Goal: Task Accomplishment & Management: Complete application form

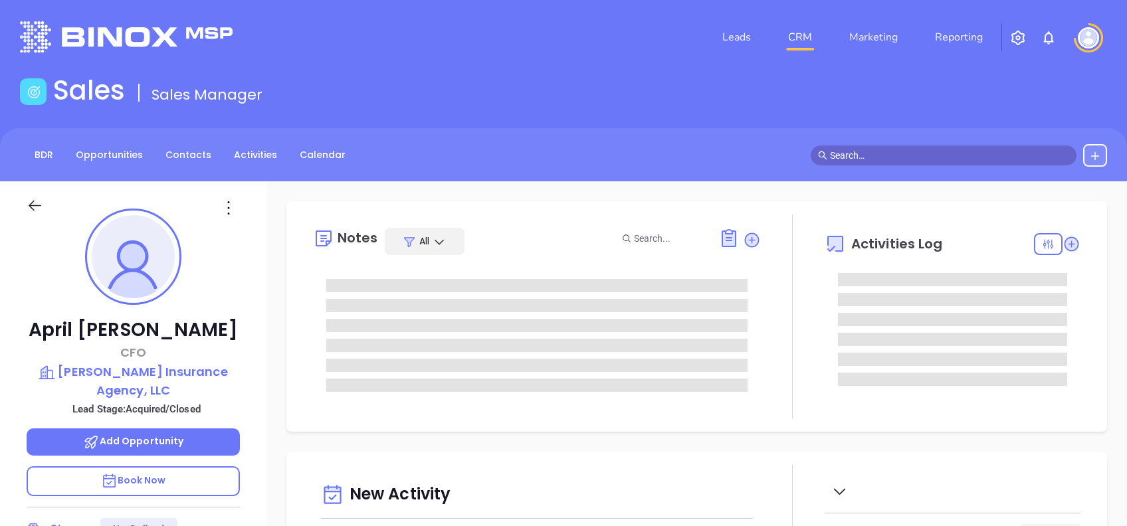
type input "[DATE]"
type input "[PERSON_NAME]"
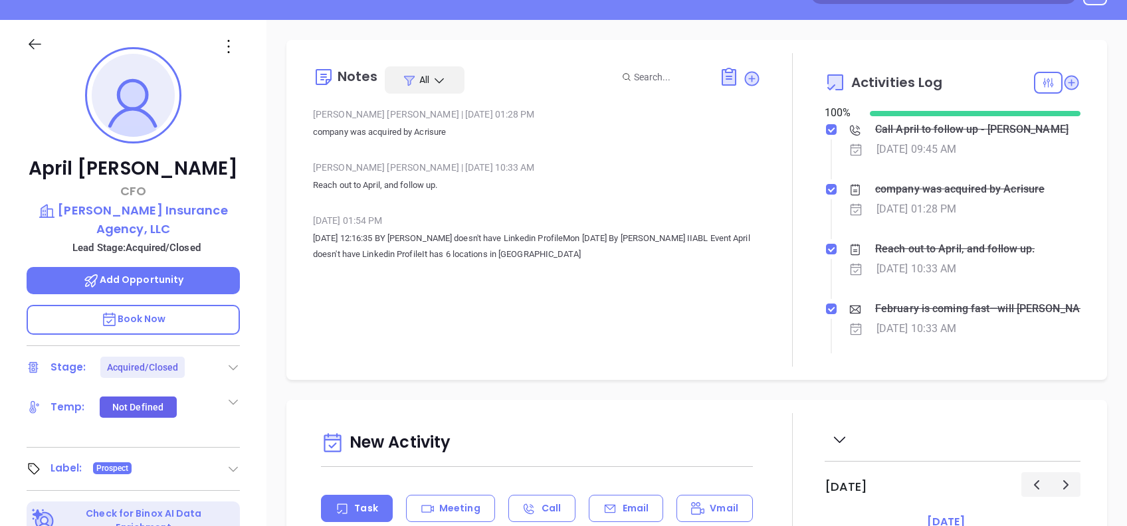
scroll to position [161, 0]
drag, startPoint x: 246, startPoint y: 211, endPoint x: 58, endPoint y: 213, distance: 187.3
click at [58, 213] on div "April Laris CFO Laris Insurance Agency, LLC Lead Stage: Acquired/Closed Add Opp…" at bounding box center [133, 350] width 266 height 658
copy p "Laris Insurance Agency, LLC"
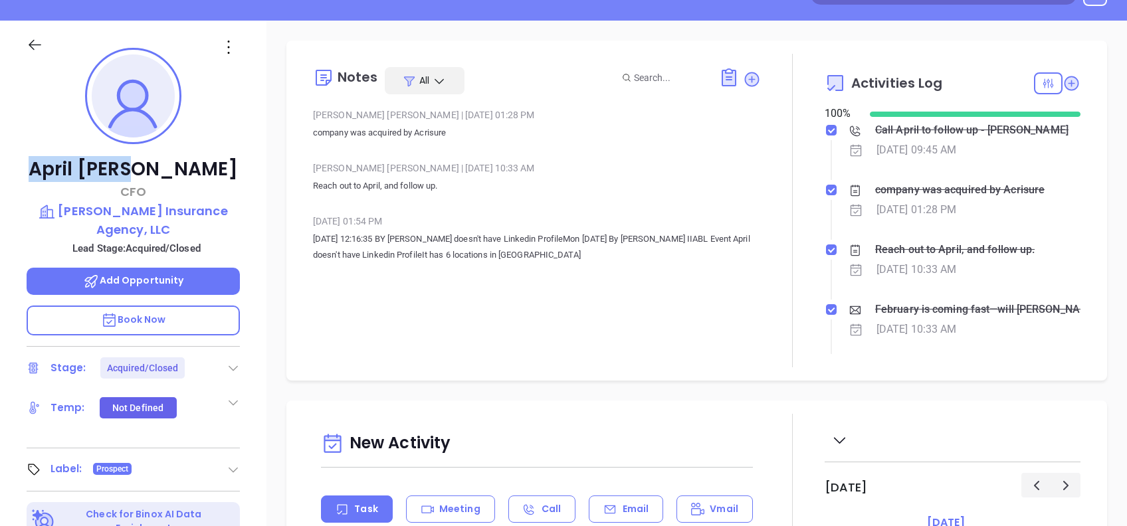
drag, startPoint x: 200, startPoint y: 167, endPoint x: 85, endPoint y: 159, distance: 115.1
click at [85, 159] on p "April Laris" at bounding box center [133, 169] width 213 height 24
copy p "April Laris"
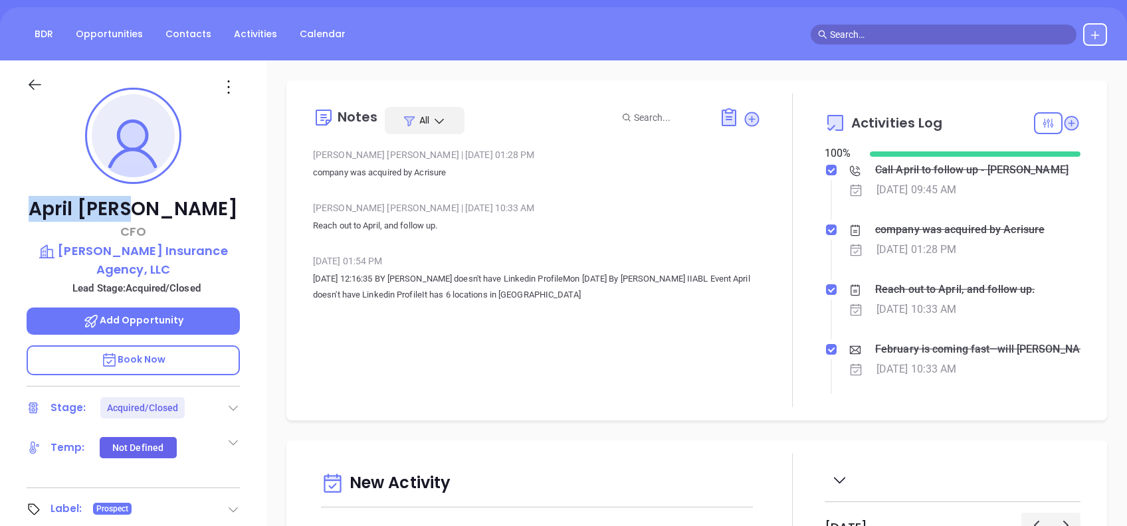
scroll to position [0, 0]
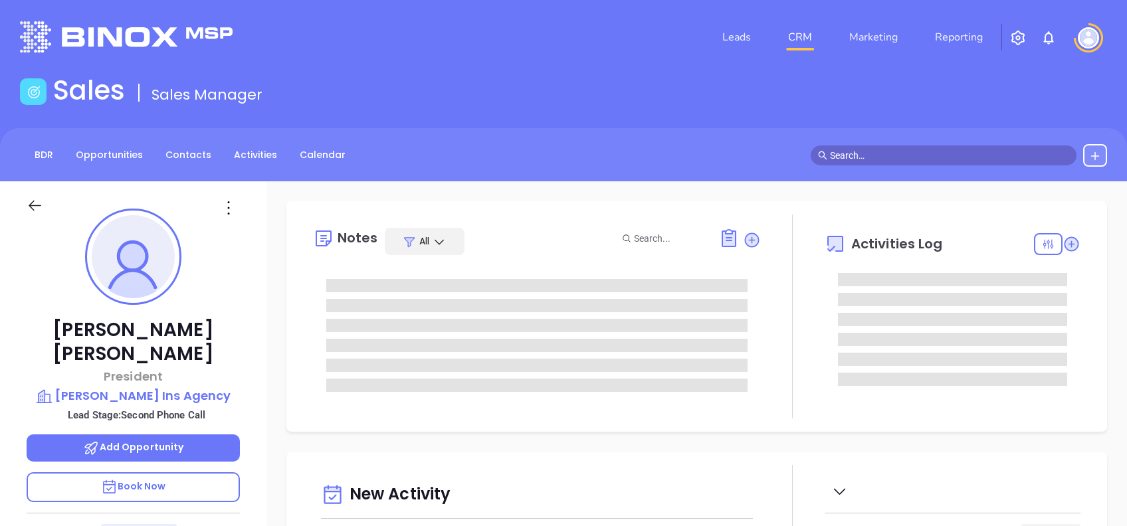
type input "10/15/2025"
type input "Alejandra Lara"
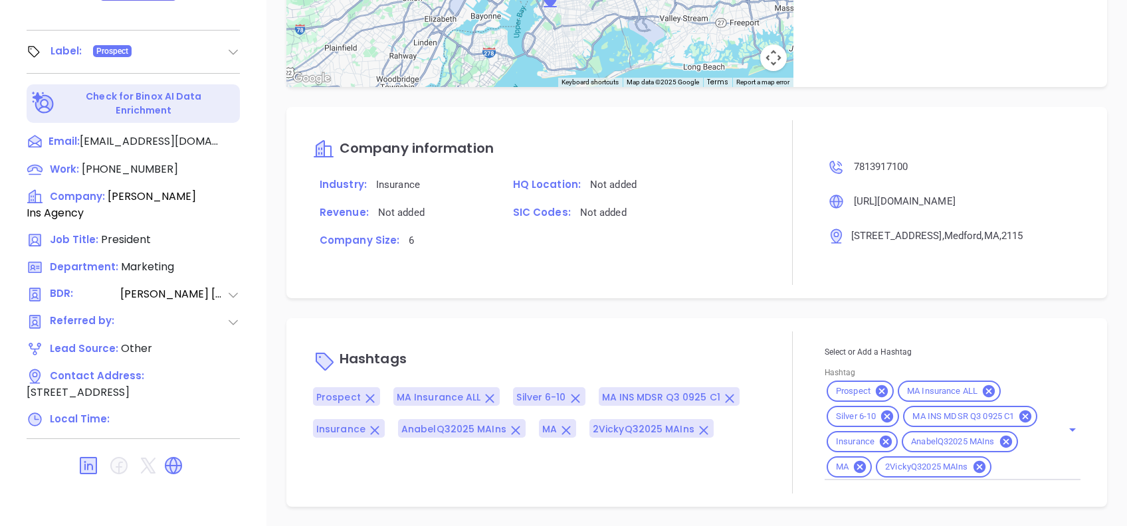
scroll to position [450, 0]
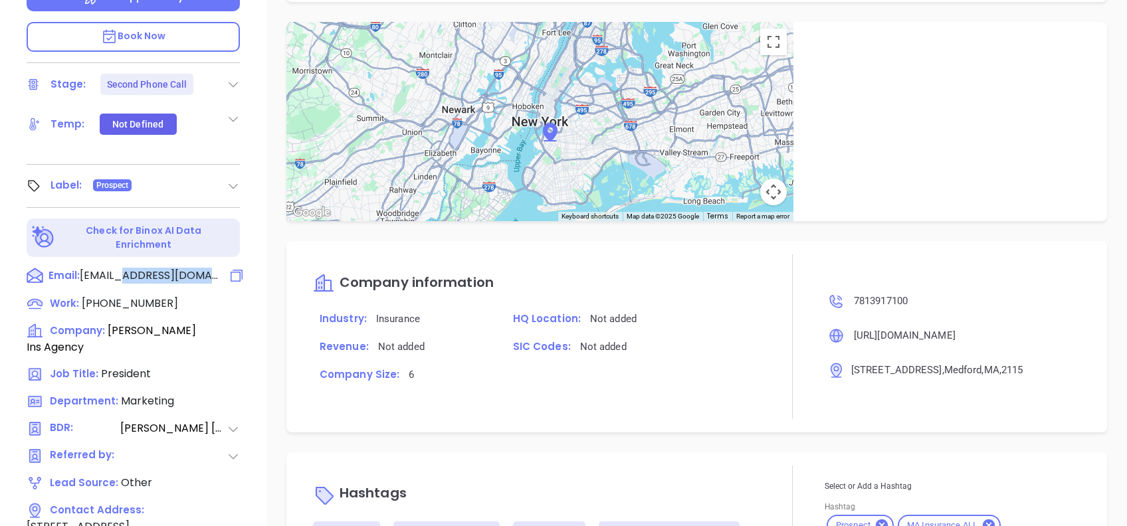
drag, startPoint x: 219, startPoint y: 249, endPoint x: 132, endPoint y: 250, distance: 87.0
click at [132, 268] on div "Email: cnmins@mindspring.com" at bounding box center [133, 276] width 213 height 17
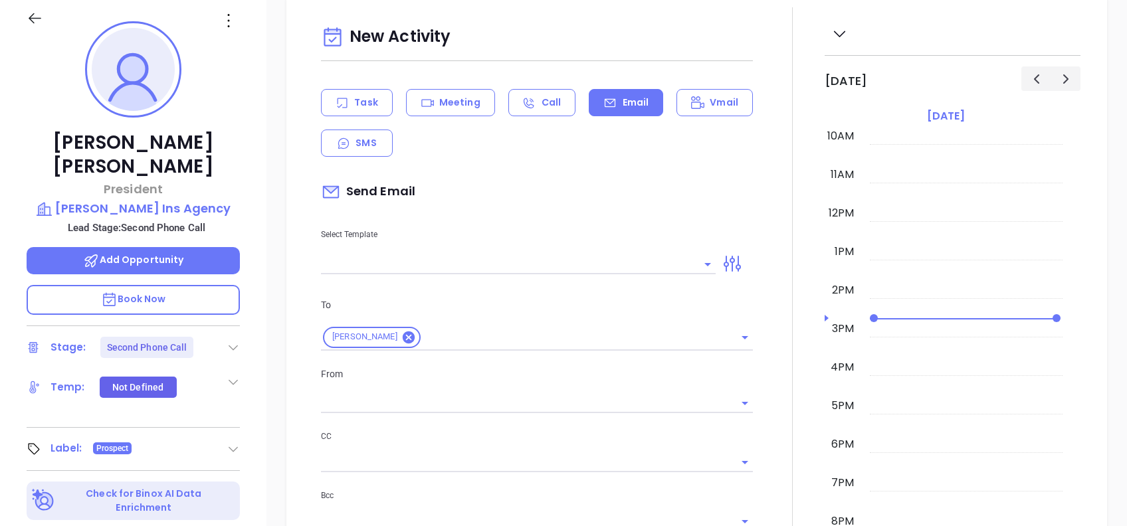
scroll to position [181, 0]
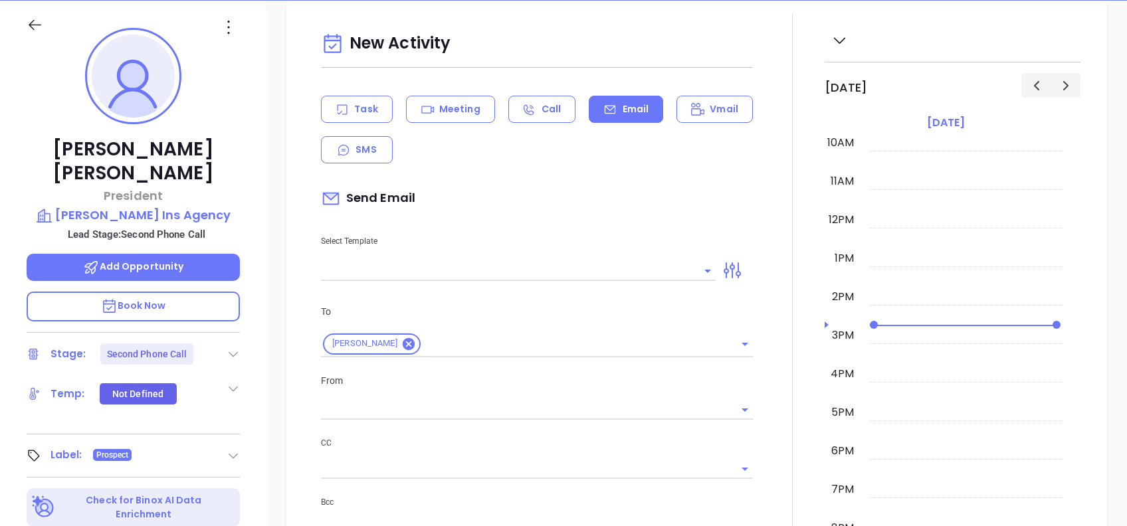
copy div "mindspring.com"
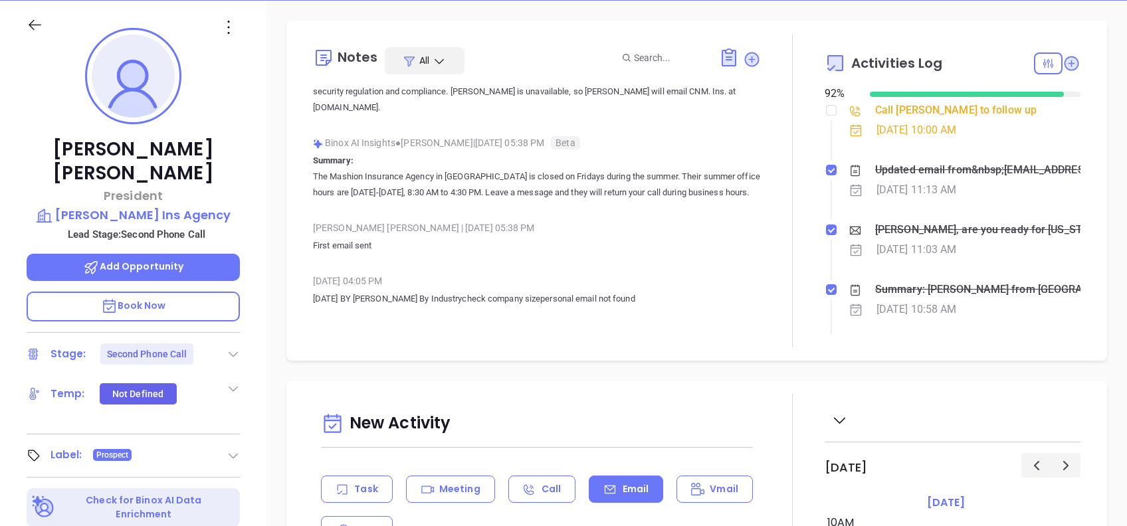
scroll to position [0, 0]
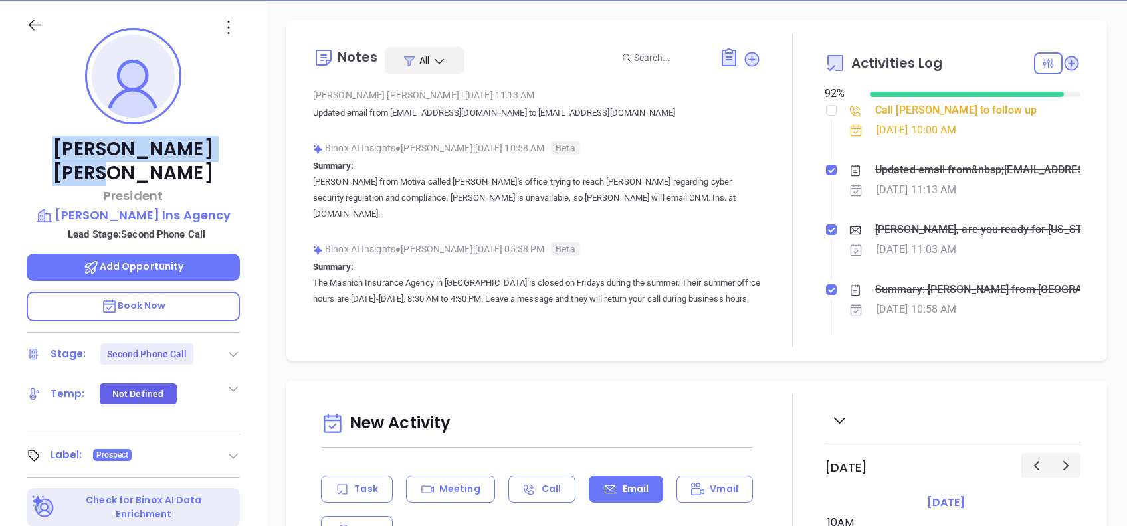
drag, startPoint x: 184, startPoint y: 133, endPoint x: 81, endPoint y: 141, distance: 103.3
click at [81, 141] on div "Cecile Kiley President Cecil Marchionne Ins Agency Lead Stage: Second Phone Cal…" at bounding box center [133, 330] width 266 height 658
copy p "Cecile Kiley"
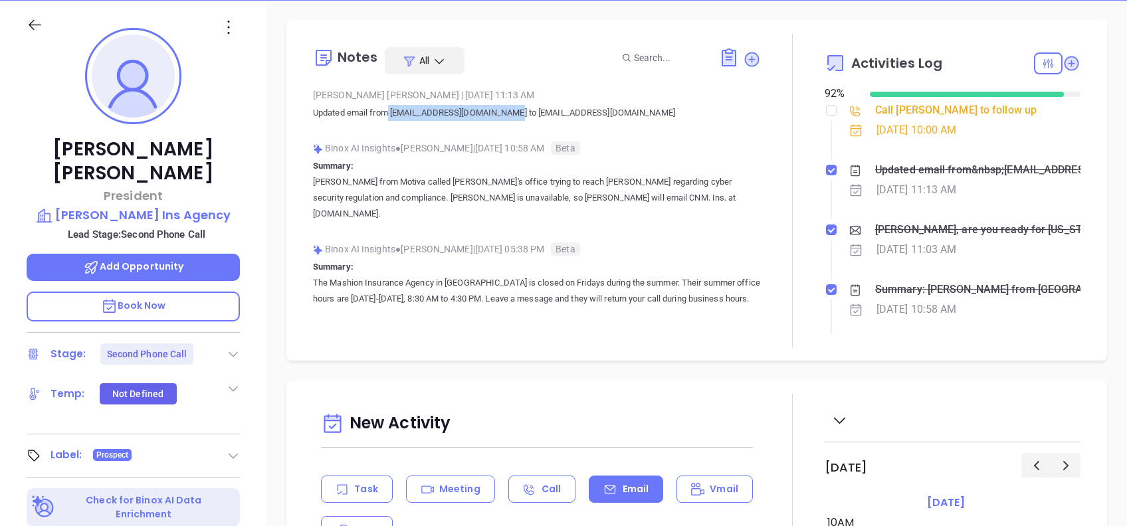
drag, startPoint x: 390, startPoint y: 112, endPoint x: 513, endPoint y: 118, distance: 123.7
click at [513, 118] on p "Updated email from insurance@marchionneins.com to cnmins@mindspring.com" at bounding box center [537, 113] width 448 height 16
copy p "insurance@marchionneins.com"
click at [165, 206] on p "Cecil Marchionne Ins Agency" at bounding box center [133, 215] width 213 height 19
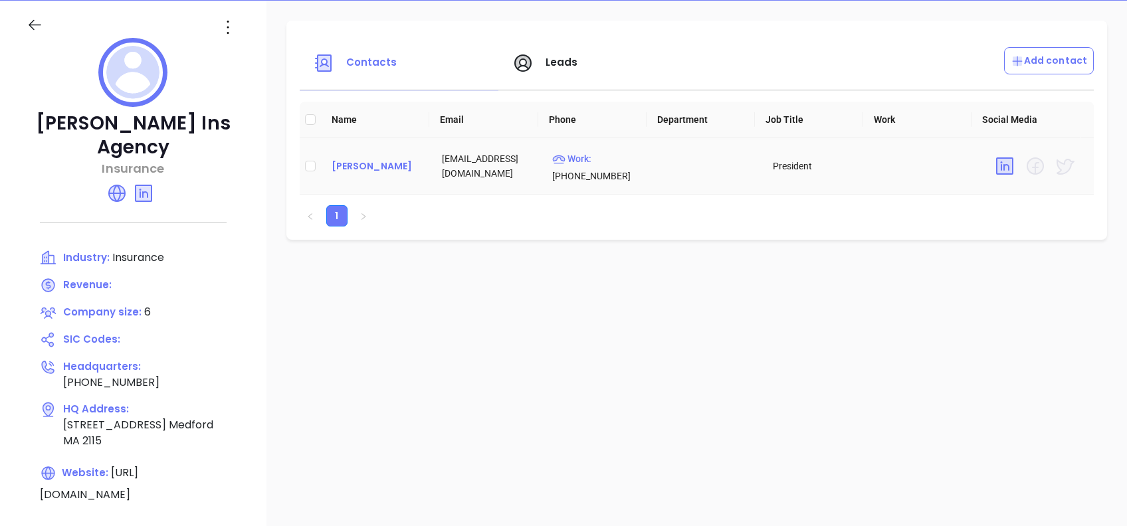
click at [369, 163] on div "Cecile Kiley" at bounding box center [375, 166] width 89 height 16
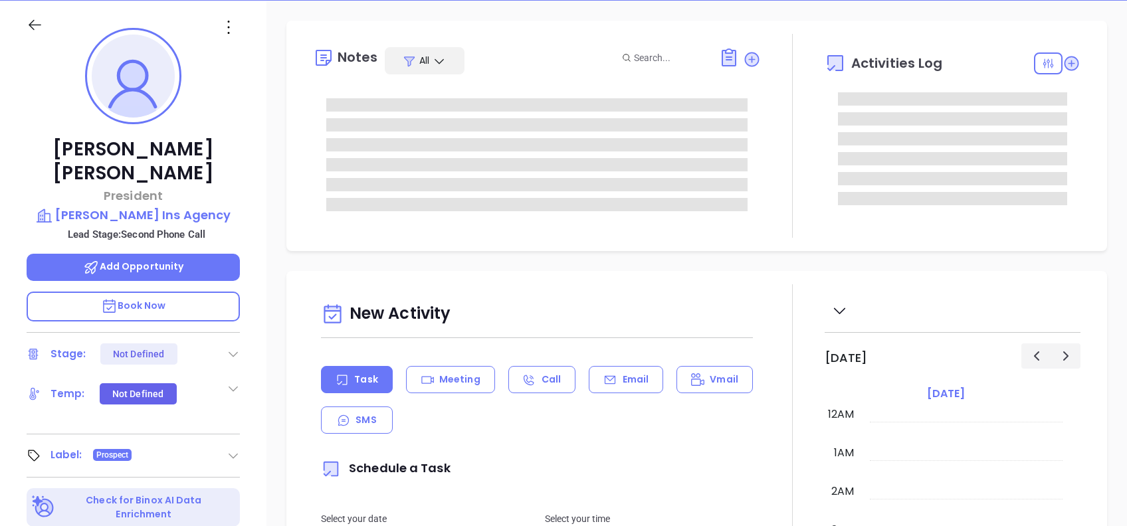
type input "10/15/2025"
type input "Alejandra Lara"
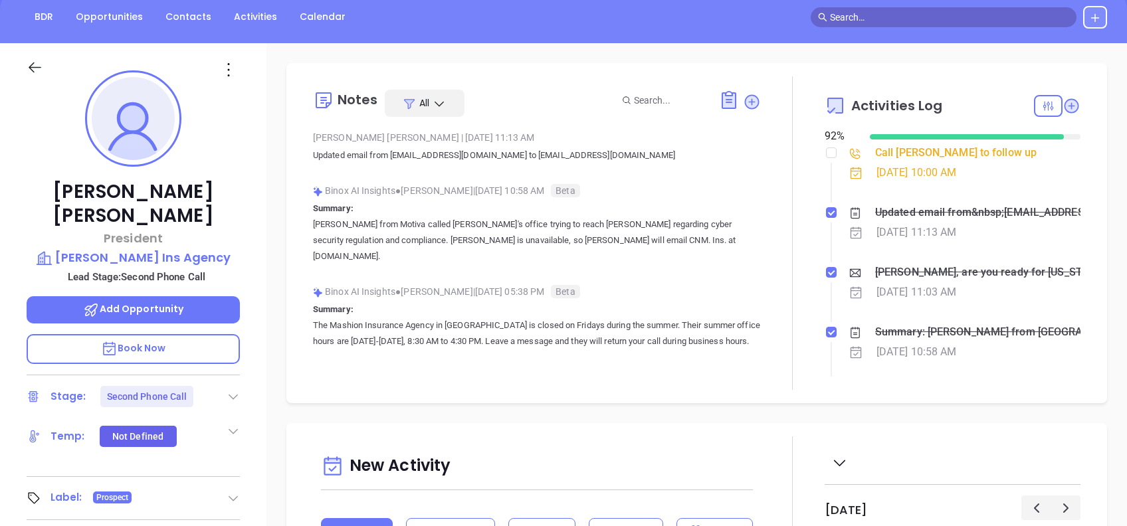
scroll to position [137, 0]
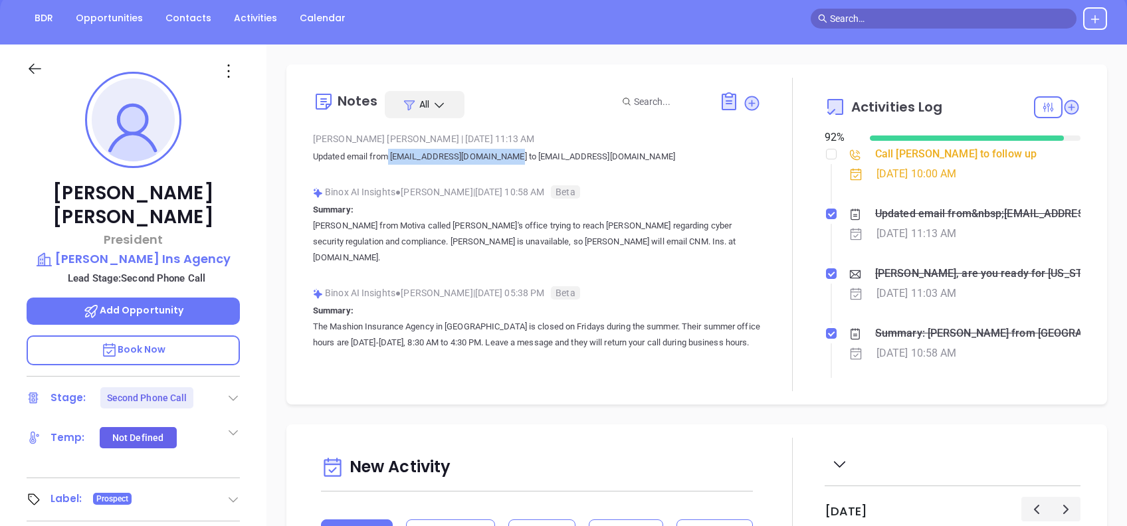
drag, startPoint x: 389, startPoint y: 153, endPoint x: 513, endPoint y: 159, distance: 124.3
click at [513, 159] on p "Updated email from insurance@marchionneins.com to cnmins@mindspring.com" at bounding box center [537, 157] width 448 height 16
copy p "insurance@marchionneins.com"
drag, startPoint x: 250, startPoint y: 225, endPoint x: 54, endPoint y: 232, distance: 196.8
click at [54, 232] on div "Cecile Kiley President Cecil Marchionne Ins Agency Lead Stage: Second Phone Cal…" at bounding box center [133, 374] width 266 height 658
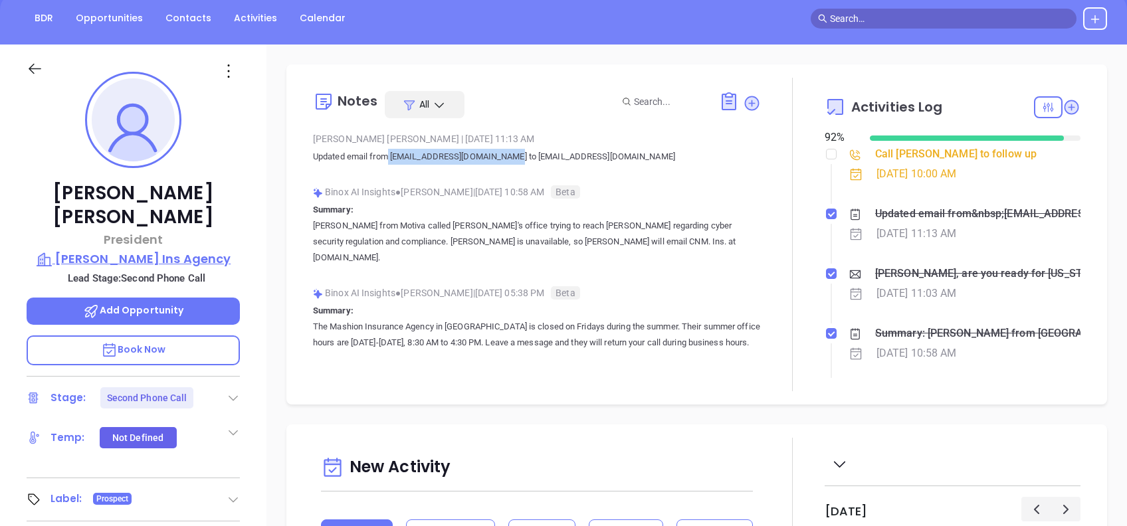
copy p "Cecil Marchionne Ins Agency"
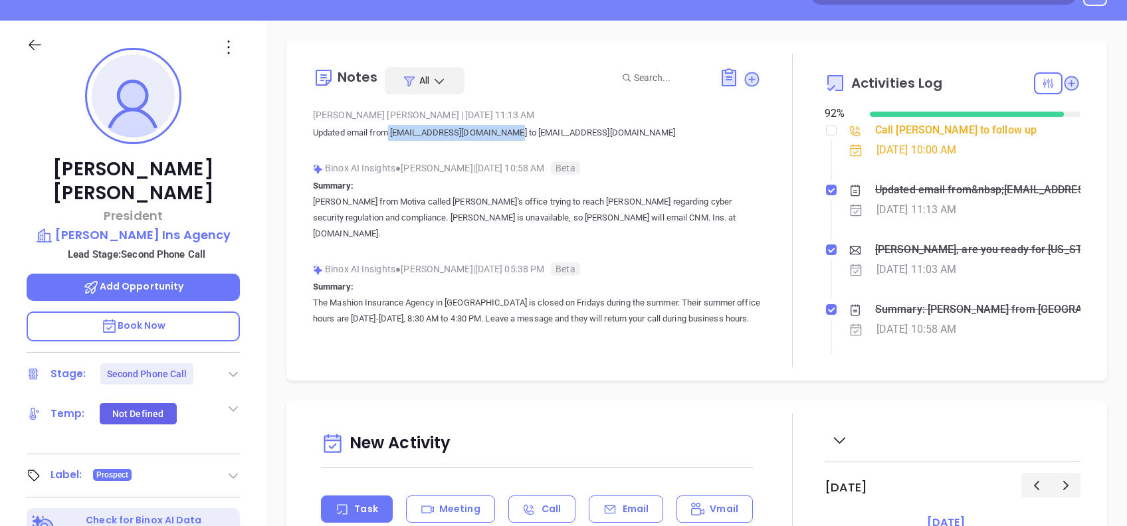
scroll to position [0, 0]
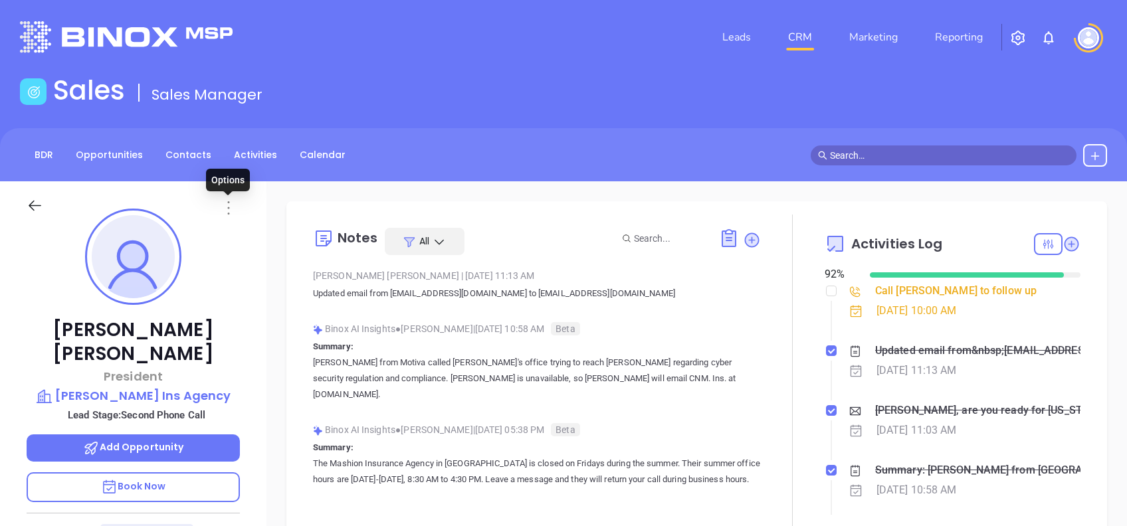
click at [228, 202] on icon at bounding box center [228, 207] width 2 height 13
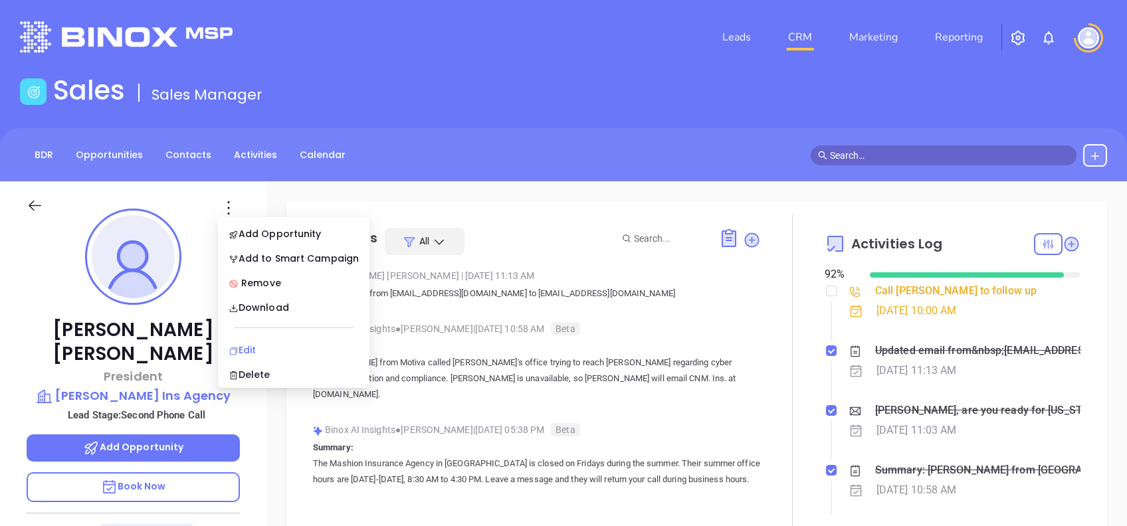
click at [296, 346] on div "Edit" at bounding box center [294, 350] width 130 height 15
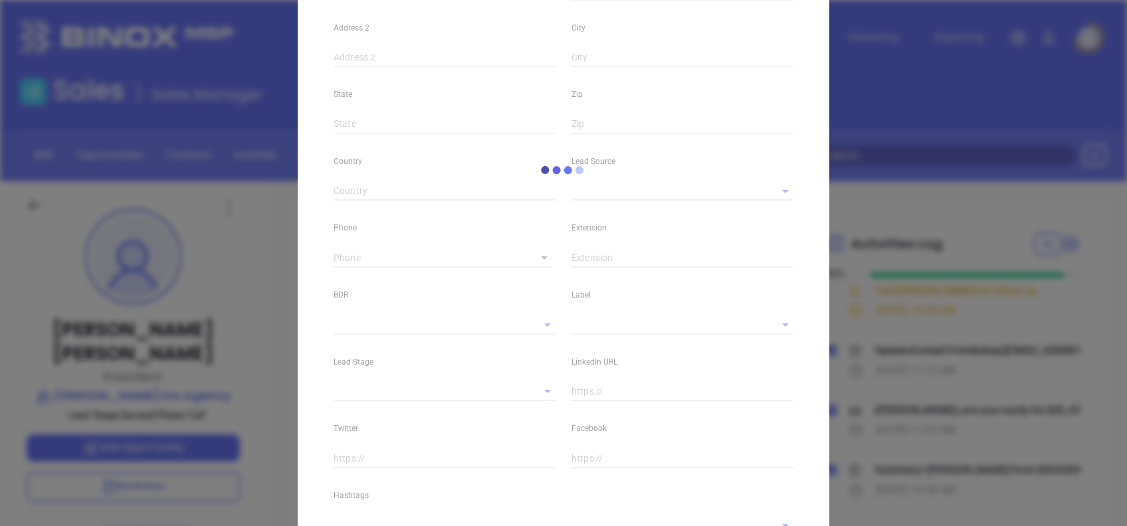
type input "Cecile"
type input "Kiley"
type input "cnmins@mindspring.com"
type input "President"
type input "1"
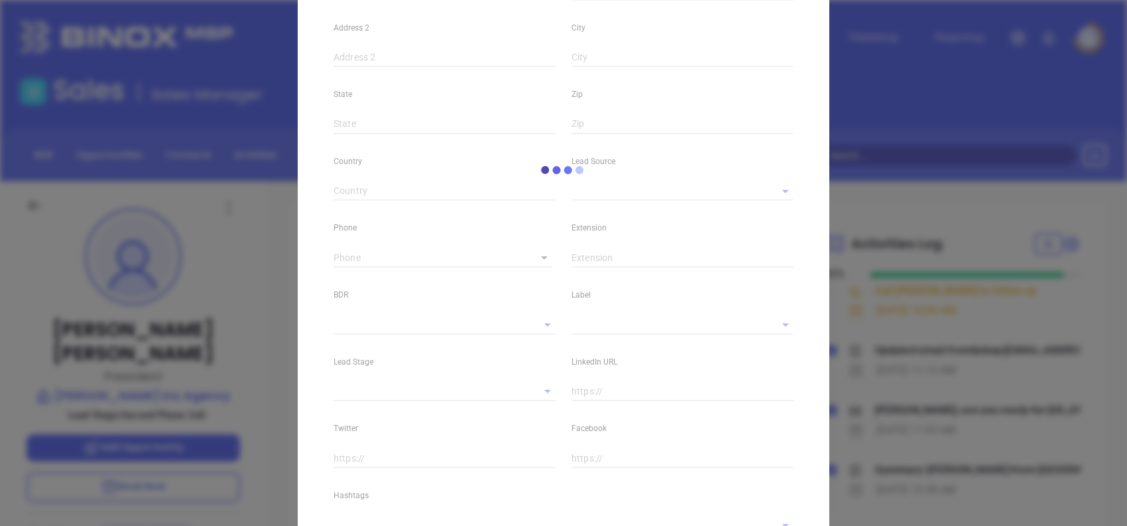
type input "www.linkedin.com/in/cecile-kiley-50652429b"
type input "Marketing"
type input "Other"
type input "Vicky Mendoza"
type input "Second Phone Call"
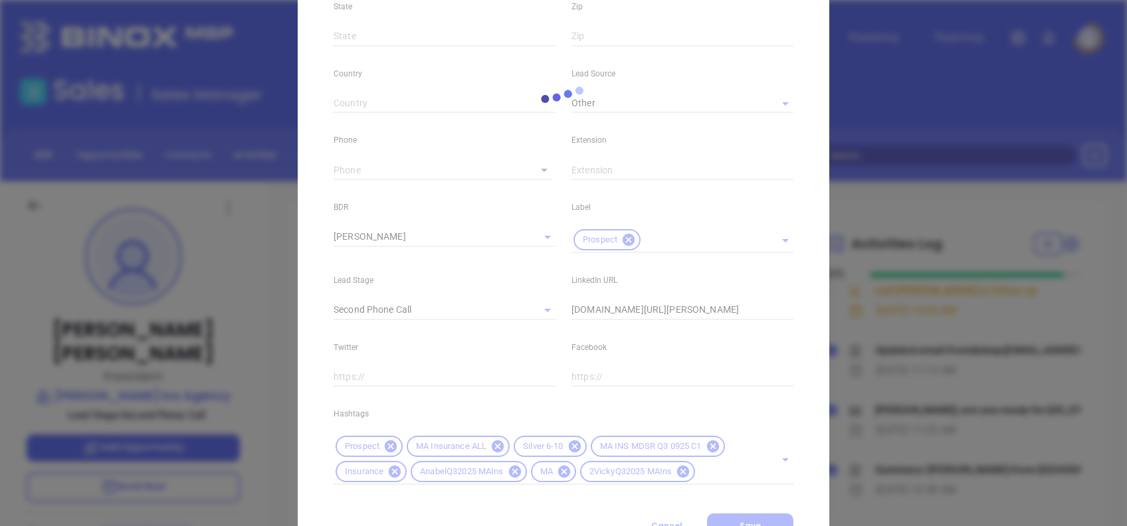
scroll to position [416, 0]
type input "(781) 391-7100"
type input "1"
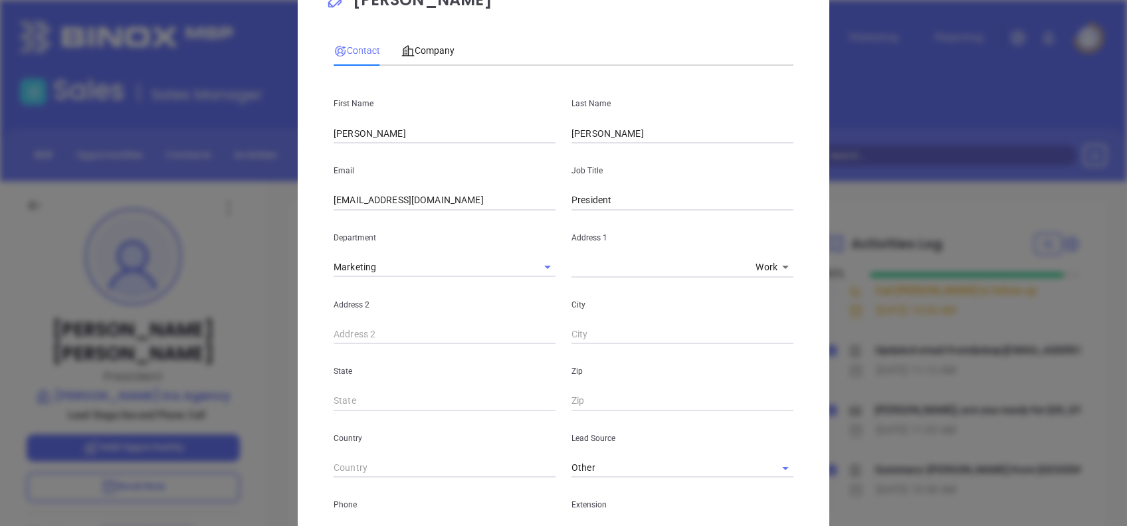
scroll to position [0, 0]
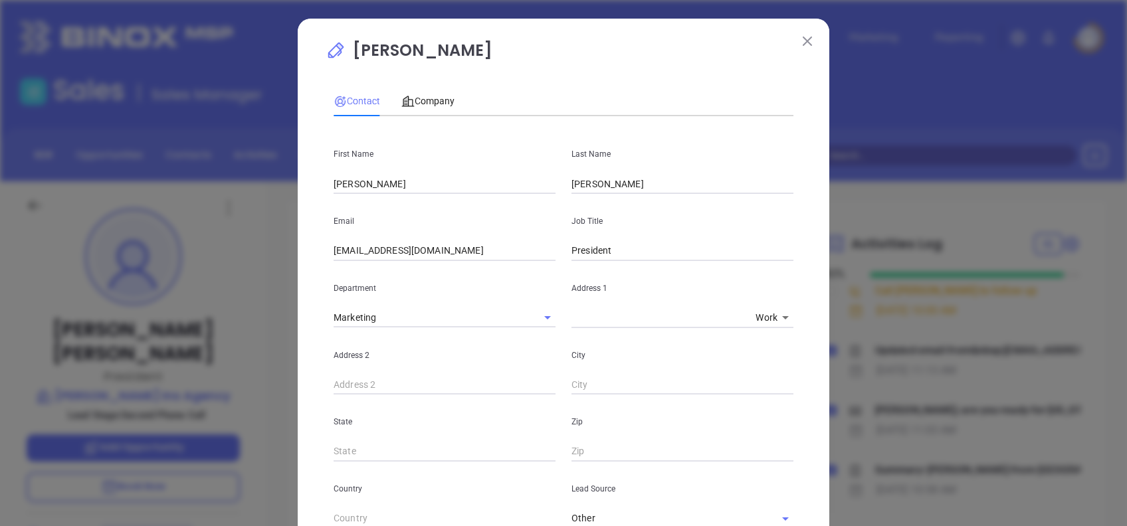
click at [802, 40] on img at bounding box center [806, 41] width 9 height 9
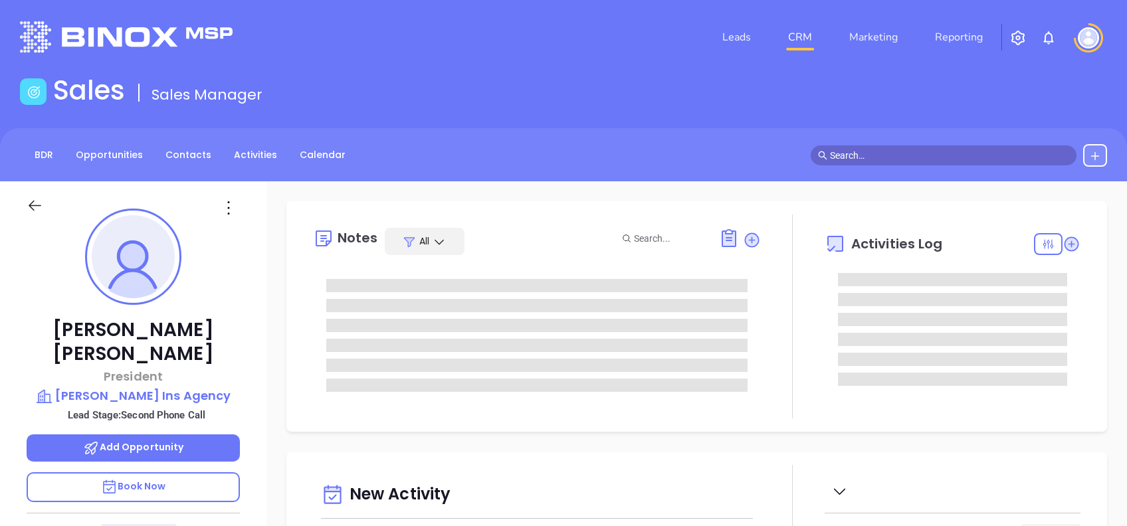
type input "[DATE]"
type input "[PERSON_NAME]"
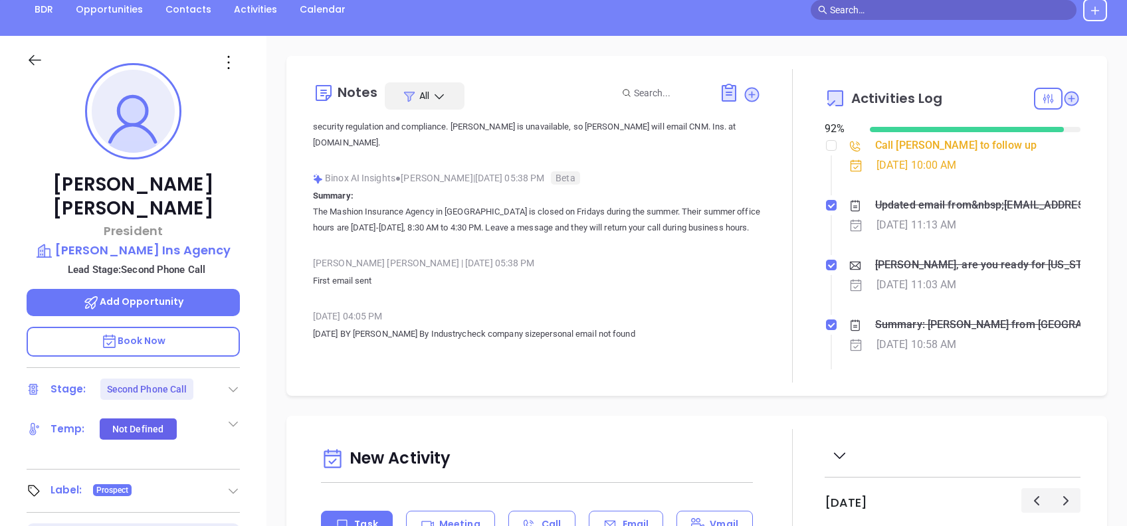
scroll to position [0, 0]
